Goal: Task Accomplishment & Management: Use online tool/utility

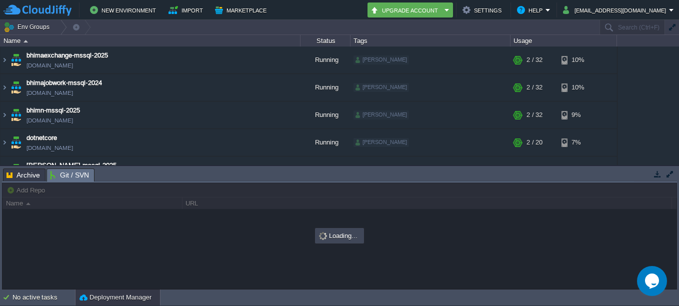
click at [68, 173] on span "Git / SVN" at bounding box center [69, 175] width 39 height 13
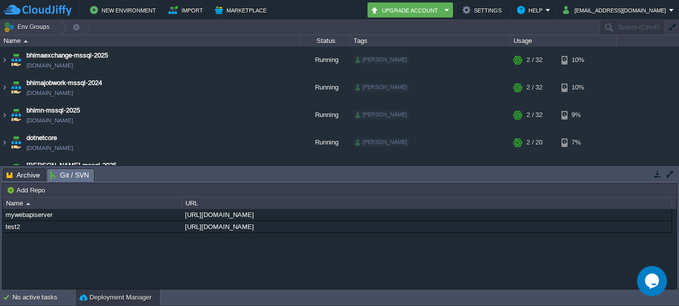
click at [68, 173] on span "Git / SVN" at bounding box center [69, 175] width 39 height 13
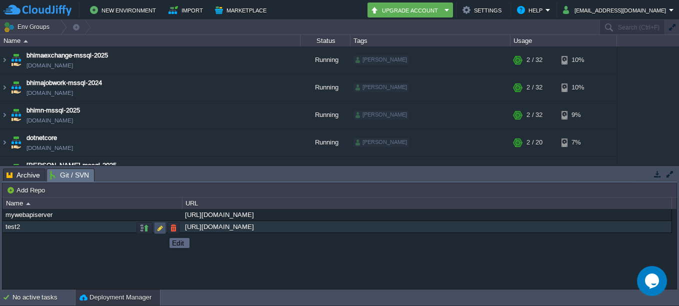
click at [162, 229] on button "button" at bounding box center [160, 228] width 9 height 9
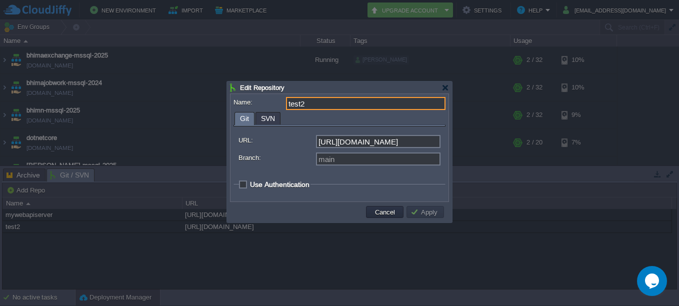
drag, startPoint x: 364, startPoint y: 144, endPoint x: 385, endPoint y: 144, distance: 21.0
click at [364, 144] on input "[URL][DOMAIN_NAME]" at bounding box center [378, 141] width 125 height 13
click at [387, 215] on button "Cancel" at bounding box center [385, 212] width 26 height 9
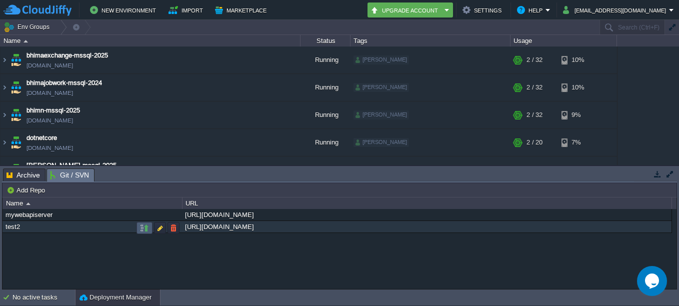
click at [147, 229] on button "button" at bounding box center [144, 228] width 9 height 9
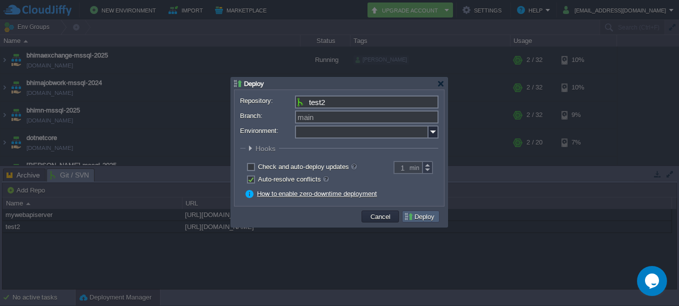
click at [421, 217] on button "Deploy" at bounding box center [421, 216] width 34 height 9
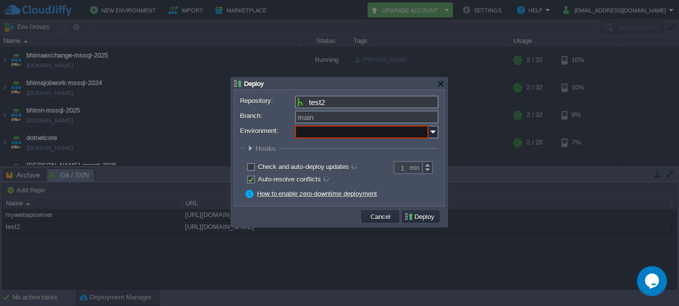
click at [341, 134] on input "Environment:" at bounding box center [362, 132] width 134 height 13
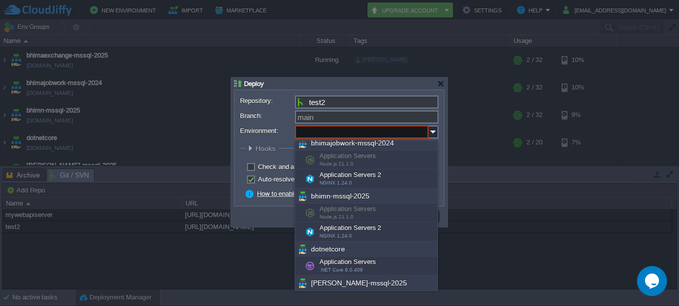
scroll to position [100, 0]
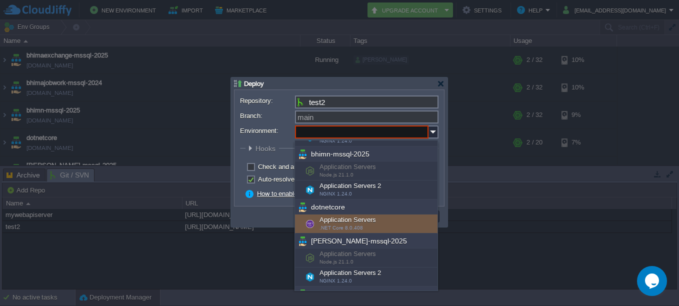
click at [334, 217] on div "Application Servers .NET Core 8.0.408" at bounding box center [366, 224] width 143 height 19
type input "Application Servers (dotnetcore)"
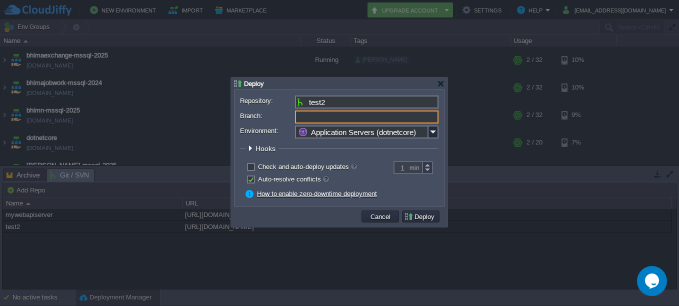
click at [335, 121] on input "Branch:" at bounding box center [367, 117] width 144 height 13
type input "main"
click at [425, 215] on button "Deploy" at bounding box center [421, 216] width 34 height 9
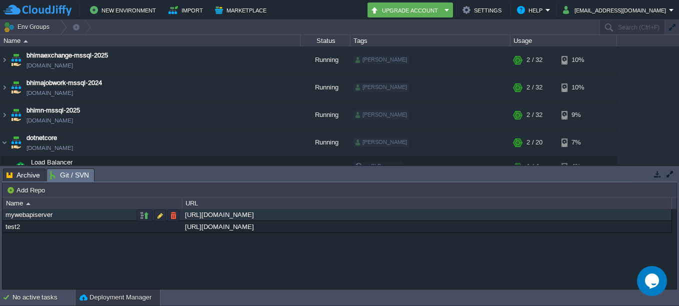
scroll to position [93, 0]
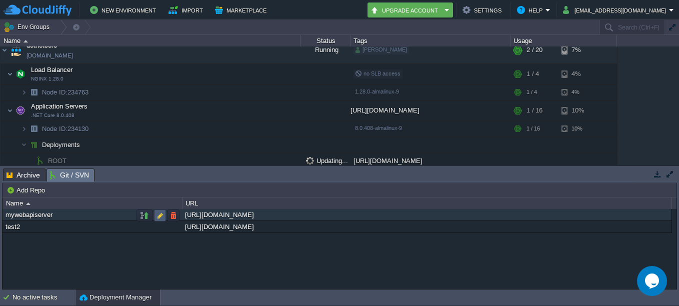
click at [161, 217] on button "button" at bounding box center [160, 215] width 9 height 9
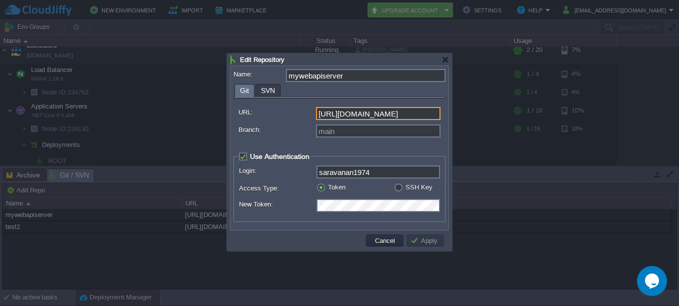
scroll to position [0, 42]
drag, startPoint x: 373, startPoint y: 114, endPoint x: 493, endPoint y: 124, distance: 120.5
click at [493, 124] on body "New Environment Import Marketplace Bonus ₹0.00 Upgrade Account Settings Help [E…" at bounding box center [339, 153] width 679 height 306
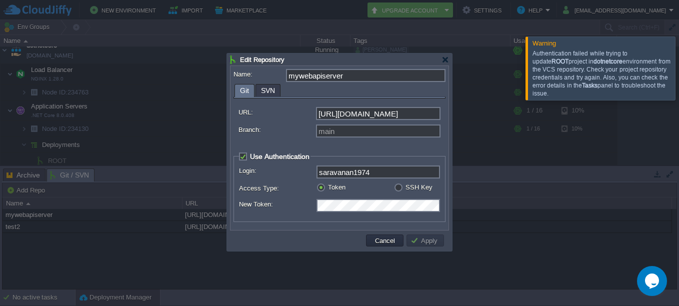
scroll to position [0, 0]
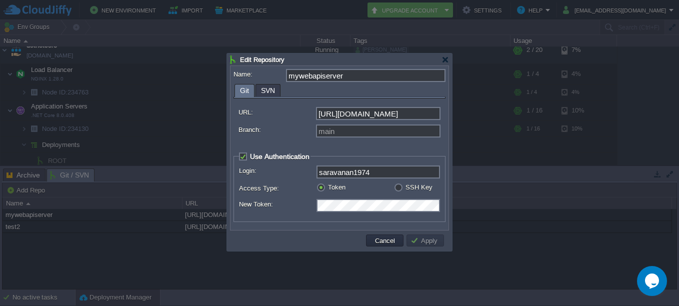
drag, startPoint x: 588, startPoint y: 77, endPoint x: 626, endPoint y: 88, distance: 39.1
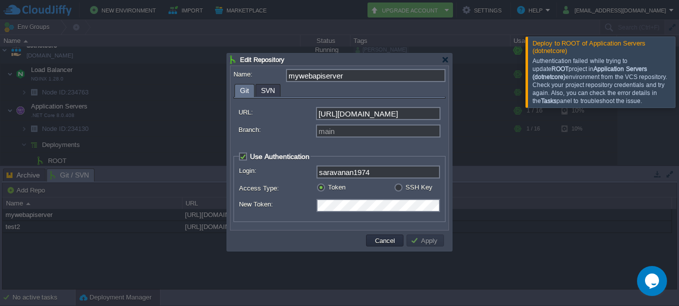
drag, startPoint x: 568, startPoint y: 66, endPoint x: 613, endPoint y: 103, distance: 58.7
click at [613, 103] on div "Authentication failed while trying to update ROOT project in Application Server…" at bounding box center [603, 81] width 140 height 48
copy div "Authentication failed while trying to update ROOT project in Application Server…"
click at [585, 209] on div at bounding box center [339, 153] width 679 height 306
click at [373, 239] on button "Cancel" at bounding box center [385, 240] width 26 height 9
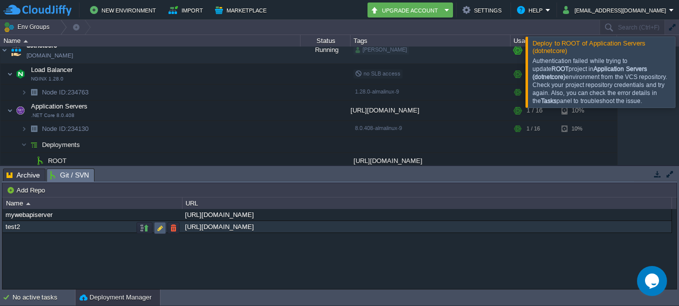
click at [161, 229] on button "button" at bounding box center [160, 228] width 9 height 9
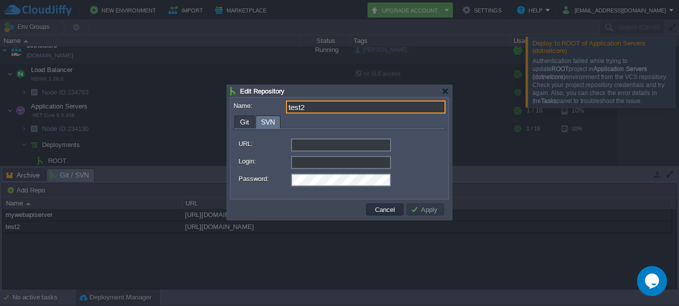
click at [271, 120] on span "SVN" at bounding box center [268, 122] width 14 height 13
click at [247, 124] on span "Git" at bounding box center [244, 122] width 9 height 12
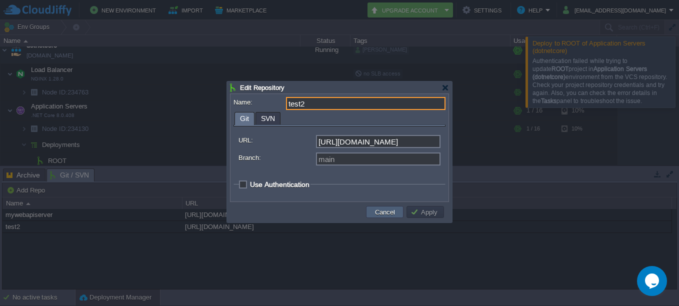
click at [384, 211] on button "Cancel" at bounding box center [385, 212] width 26 height 9
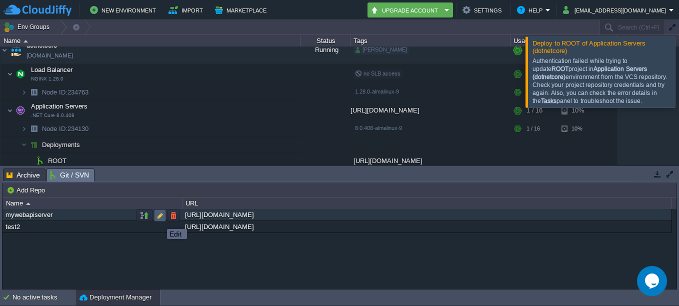
click at [160, 216] on button "button" at bounding box center [160, 215] width 9 height 9
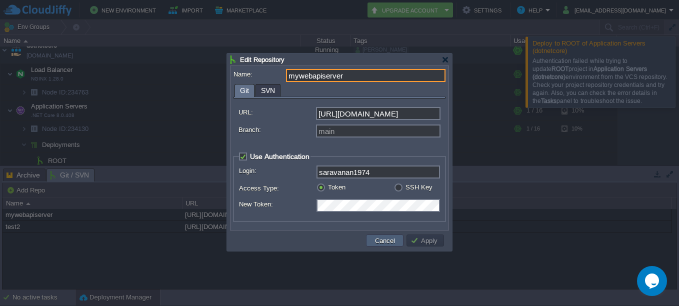
click at [390, 244] on button "Cancel" at bounding box center [385, 240] width 26 height 9
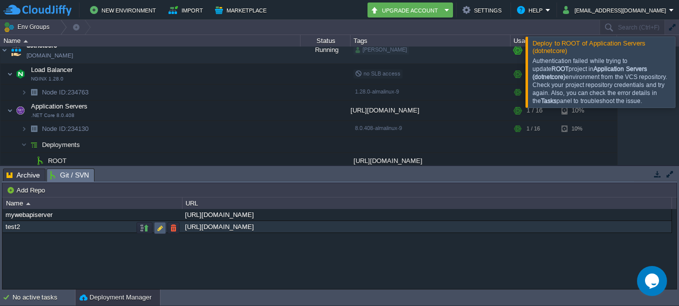
click at [159, 230] on button "button" at bounding box center [160, 228] width 9 height 9
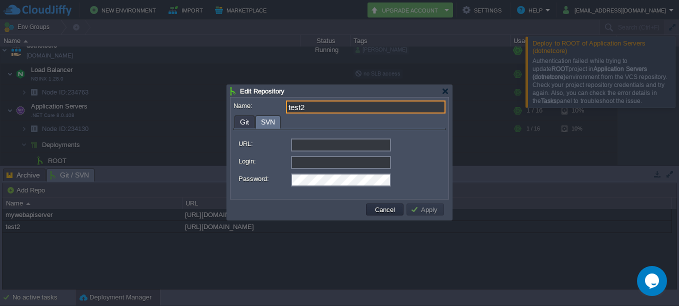
click at [266, 120] on span "SVN" at bounding box center [268, 122] width 14 height 13
click at [313, 146] on input "URL:" at bounding box center [366, 145] width 150 height 13
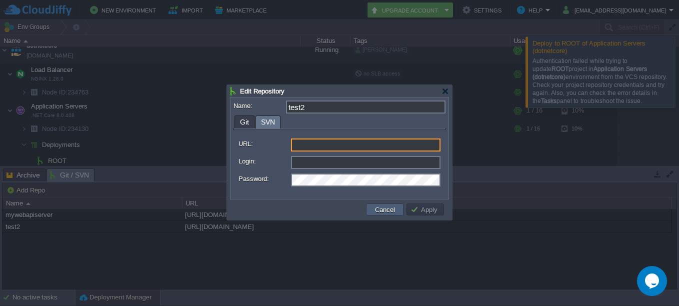
click at [394, 210] on button "Cancel" at bounding box center [385, 209] width 26 height 9
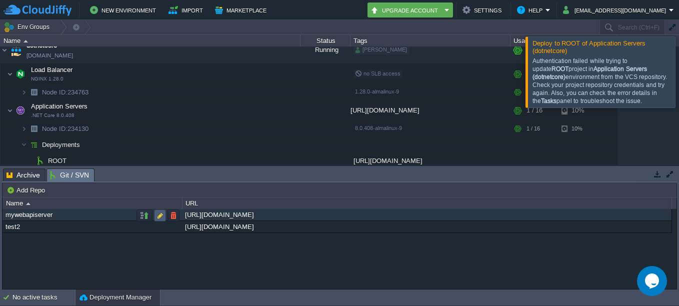
click at [159, 216] on button "button" at bounding box center [160, 215] width 9 height 9
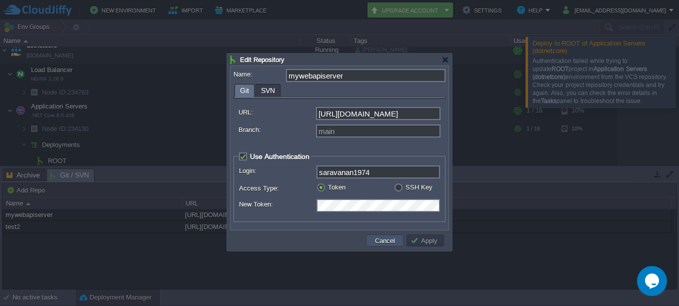
click at [385, 245] on button "Cancel" at bounding box center [385, 240] width 26 height 9
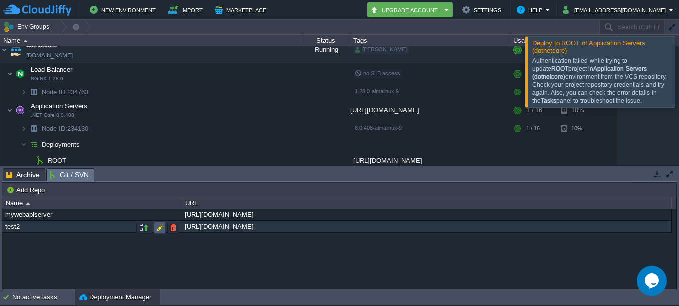
click at [160, 229] on button "button" at bounding box center [160, 228] width 9 height 9
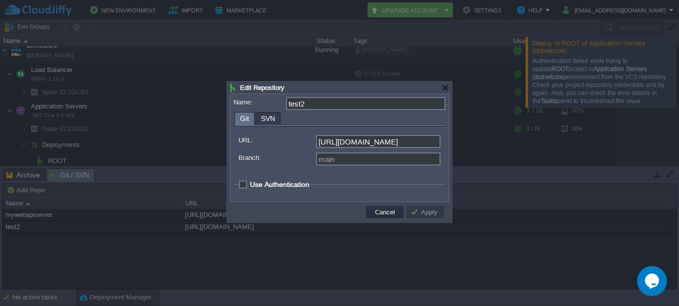
click at [250, 183] on legend "Use Authentication" at bounding box center [275, 184] width 72 height 9
click at [250, 186] on span "Use Authentication" at bounding box center [280, 185] width 60 height 8
checkbox input "true"
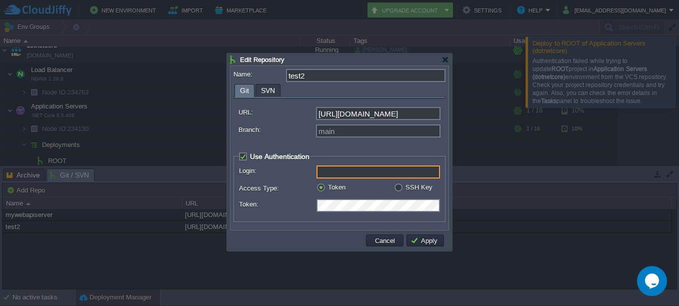
click at [353, 175] on input "Login:" at bounding box center [379, 172] width 124 height 13
type input "saravana1974"
click at [339, 215] on div at bounding box center [339, 207] width 201 height 16
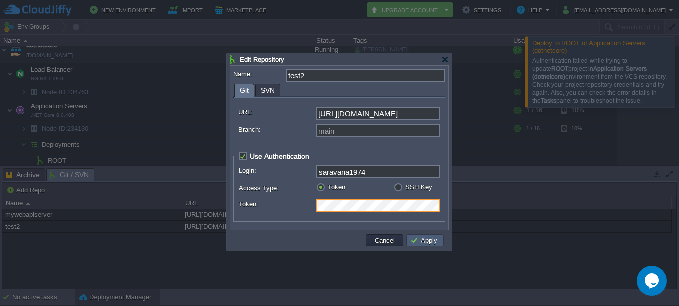
click at [418, 241] on button "Apply" at bounding box center [426, 240] width 30 height 9
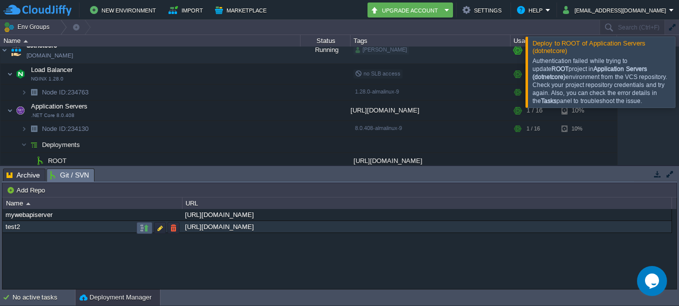
click at [144, 229] on button "button" at bounding box center [144, 228] width 9 height 9
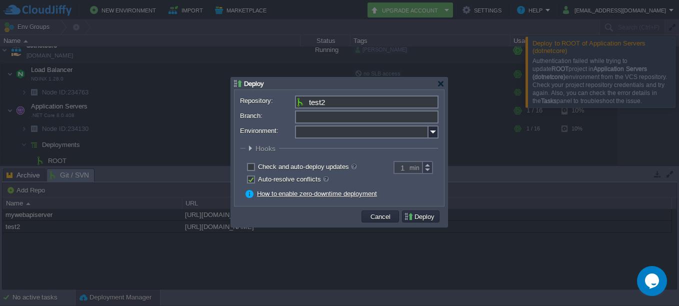
click at [358, 123] on input "Branch:" at bounding box center [367, 117] width 144 height 13
type input "main"
click at [346, 137] on input "Environment:" at bounding box center [362, 132] width 134 height 13
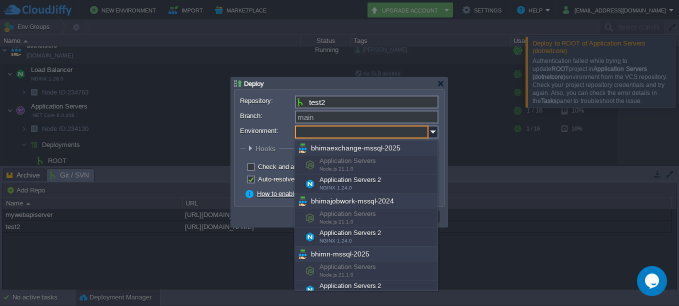
click at [331, 125] on form "Repository: test2 Branch: main Environment: : ROOT Build A Maven node is requir…" at bounding box center [339, 148] width 199 height 105
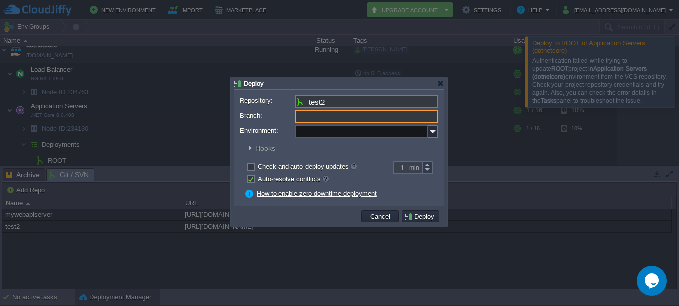
click at [335, 116] on input "Branch:" at bounding box center [367, 117] width 144 height 13
type input "main"
click at [436, 133] on img at bounding box center [434, 132] width 10 height 13
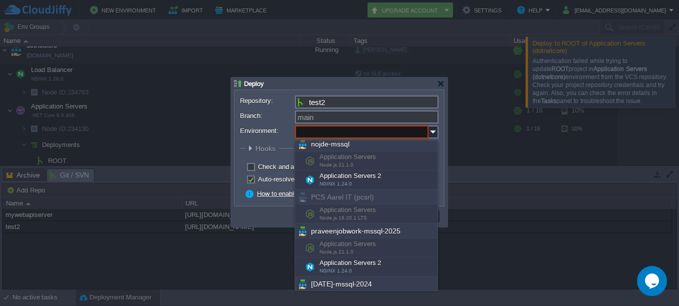
scroll to position [150, 0]
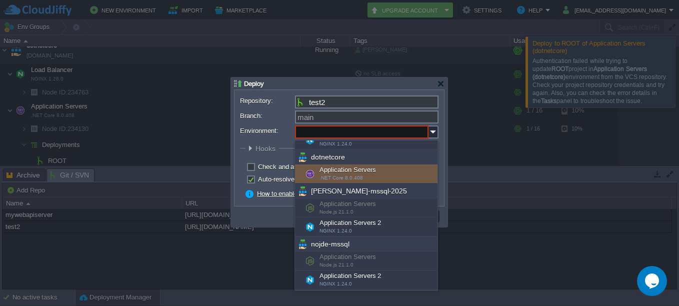
click at [328, 169] on div "Application Servers .NET Core 8.0.408" at bounding box center [366, 174] width 143 height 19
type input "Application Servers (dotnetcore)"
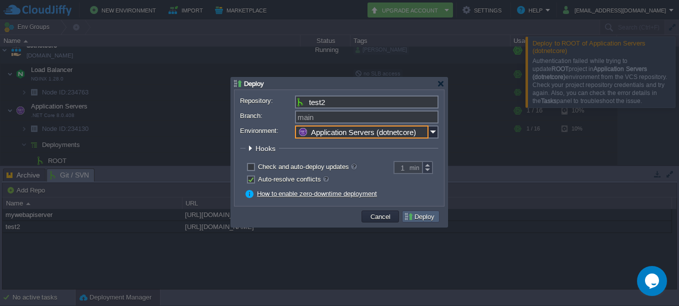
click at [421, 219] on button "Deploy" at bounding box center [421, 216] width 34 height 9
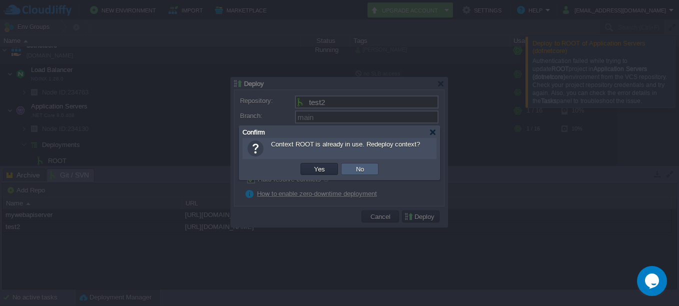
click at [363, 166] on button "No" at bounding box center [360, 169] width 14 height 9
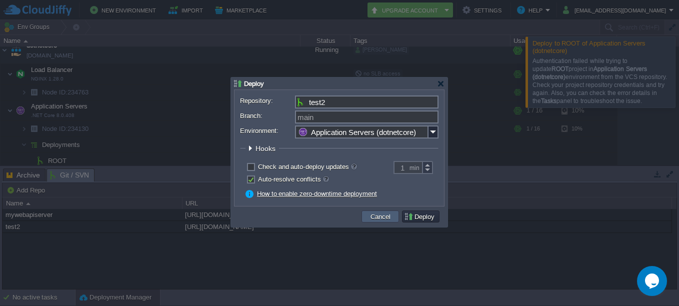
click at [382, 218] on button "Cancel" at bounding box center [381, 216] width 26 height 9
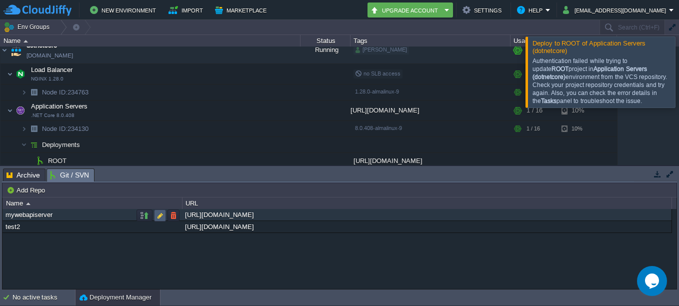
click at [159, 215] on button "button" at bounding box center [160, 215] width 9 height 9
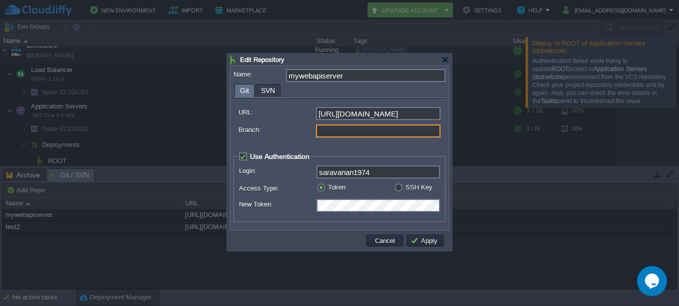
click at [352, 132] on input "Branch:" at bounding box center [378, 131] width 125 height 13
type input "main"
click at [429, 245] on button "Apply" at bounding box center [426, 240] width 30 height 9
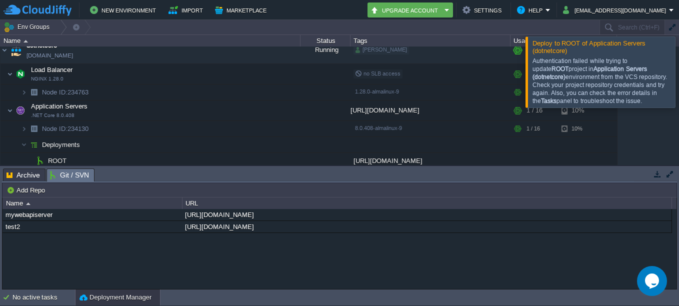
click at [605, 79] on div "Authentication failed while trying to update ROOT project in Application Server…" at bounding box center [603, 81] width 140 height 48
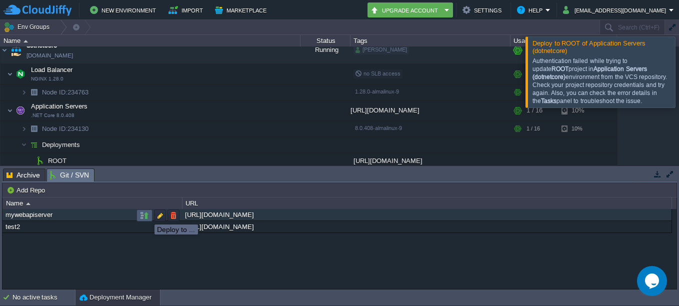
click at [147, 216] on button "button" at bounding box center [144, 215] width 9 height 9
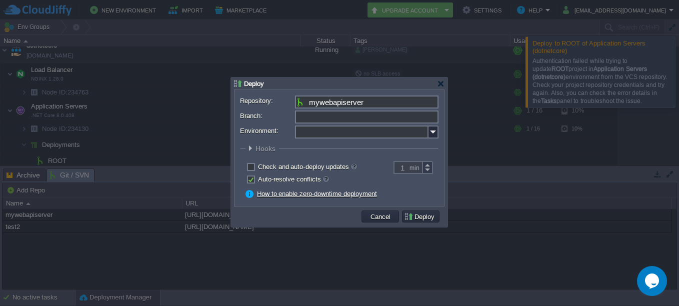
click at [337, 117] on input "Branch:" at bounding box center [367, 117] width 144 height 13
type input "main"
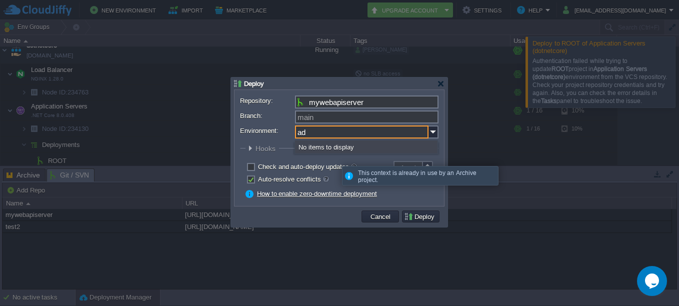
type input "a"
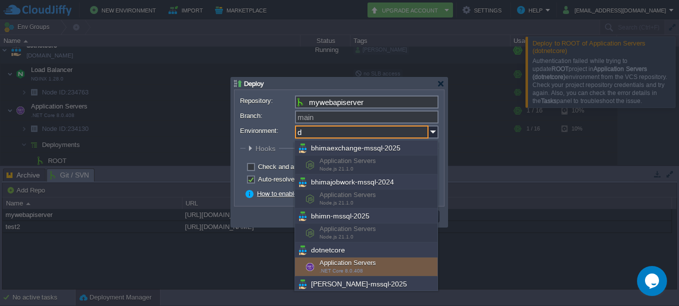
click at [338, 261] on div "Application Servers .NET Core 8.0.408" at bounding box center [366, 267] width 143 height 19
type input "Application Servers (dotnetcore)"
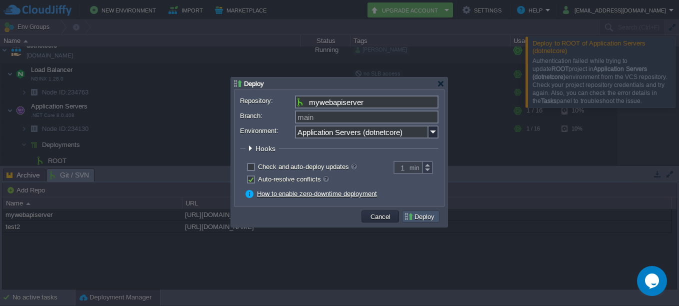
click at [417, 219] on button "Deploy" at bounding box center [421, 216] width 34 height 9
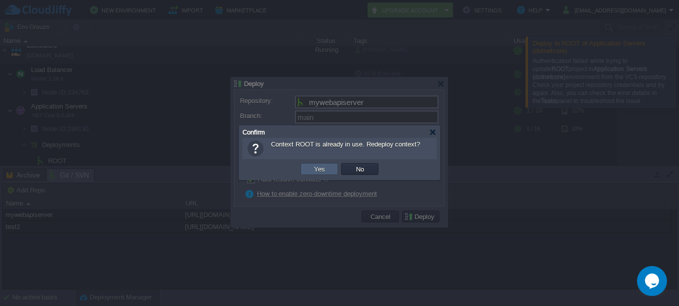
click at [324, 171] on button "Yes" at bounding box center [319, 169] width 17 height 9
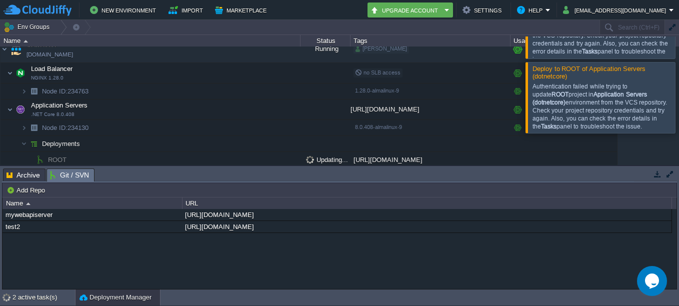
scroll to position [143, 0]
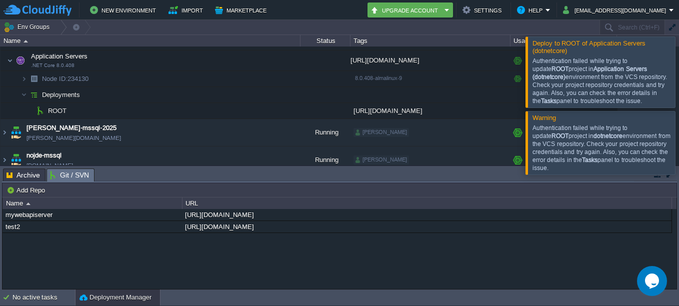
drag, startPoint x: 609, startPoint y: 103, endPoint x: 546, endPoint y: 54, distance: 79.8
click at [546, 54] on div "Deploy to ROOT of Application Servers (dotnetcore) Authentication failed while …" at bounding box center [601, 73] width 150 height 72
drag, startPoint x: 546, startPoint y: 54, endPoint x: 624, endPoint y: 86, distance: 83.9
click at [624, 86] on div "Authentication failed while trying to update ROOT project in Application Server…" at bounding box center [603, 81] width 140 height 48
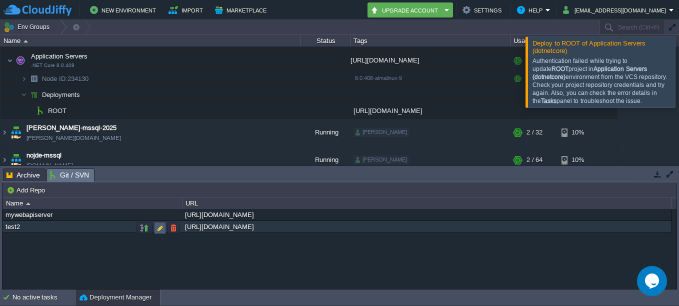
click at [157, 227] on button "button" at bounding box center [160, 228] width 9 height 9
